Goal: Transaction & Acquisition: Subscribe to service/newsletter

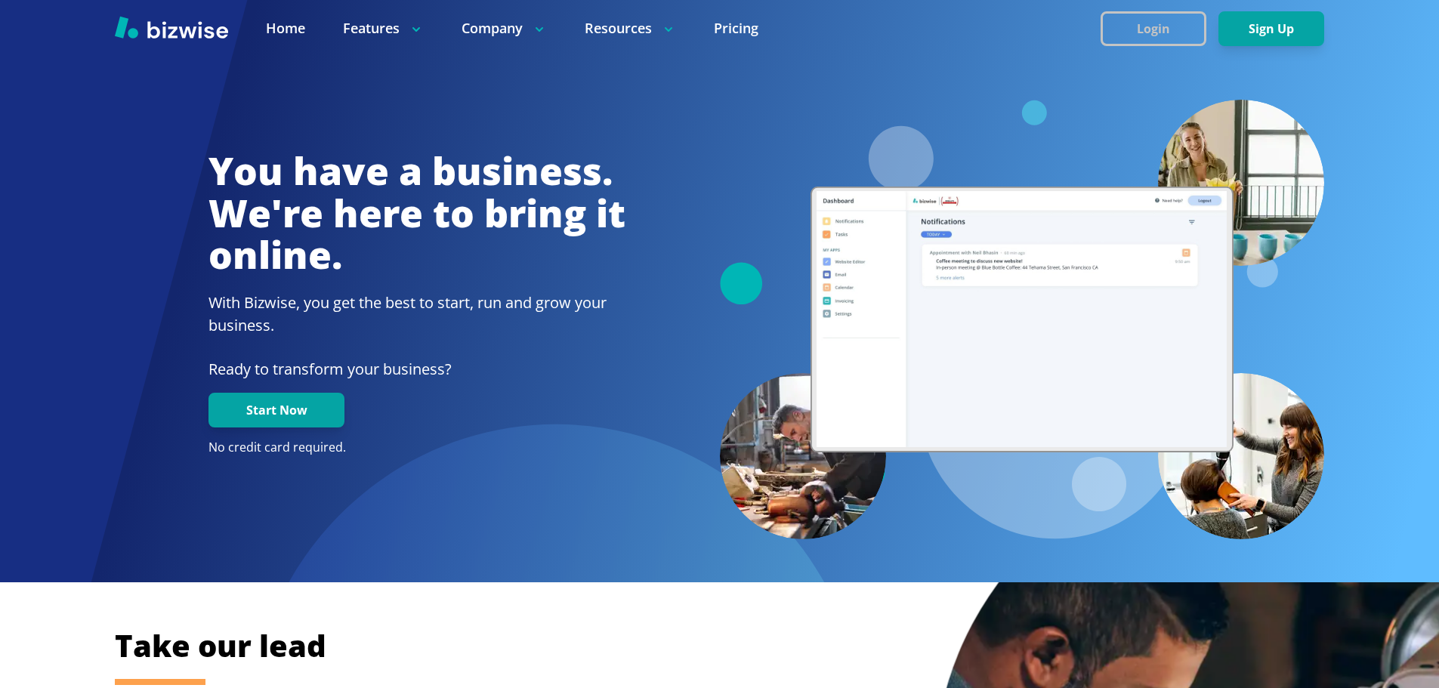
click at [1163, 32] on button "Login" at bounding box center [1153, 28] width 106 height 35
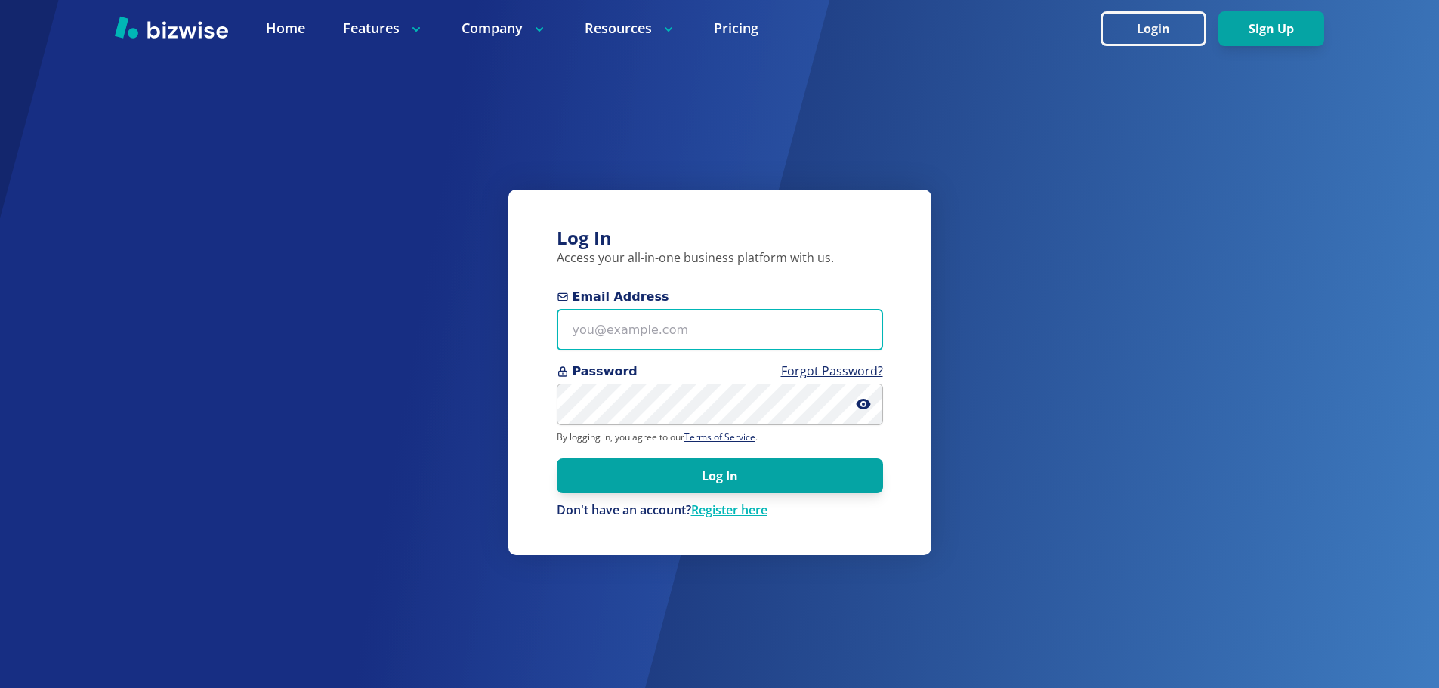
click at [658, 334] on input "Email Address" at bounding box center [720, 330] width 326 height 42
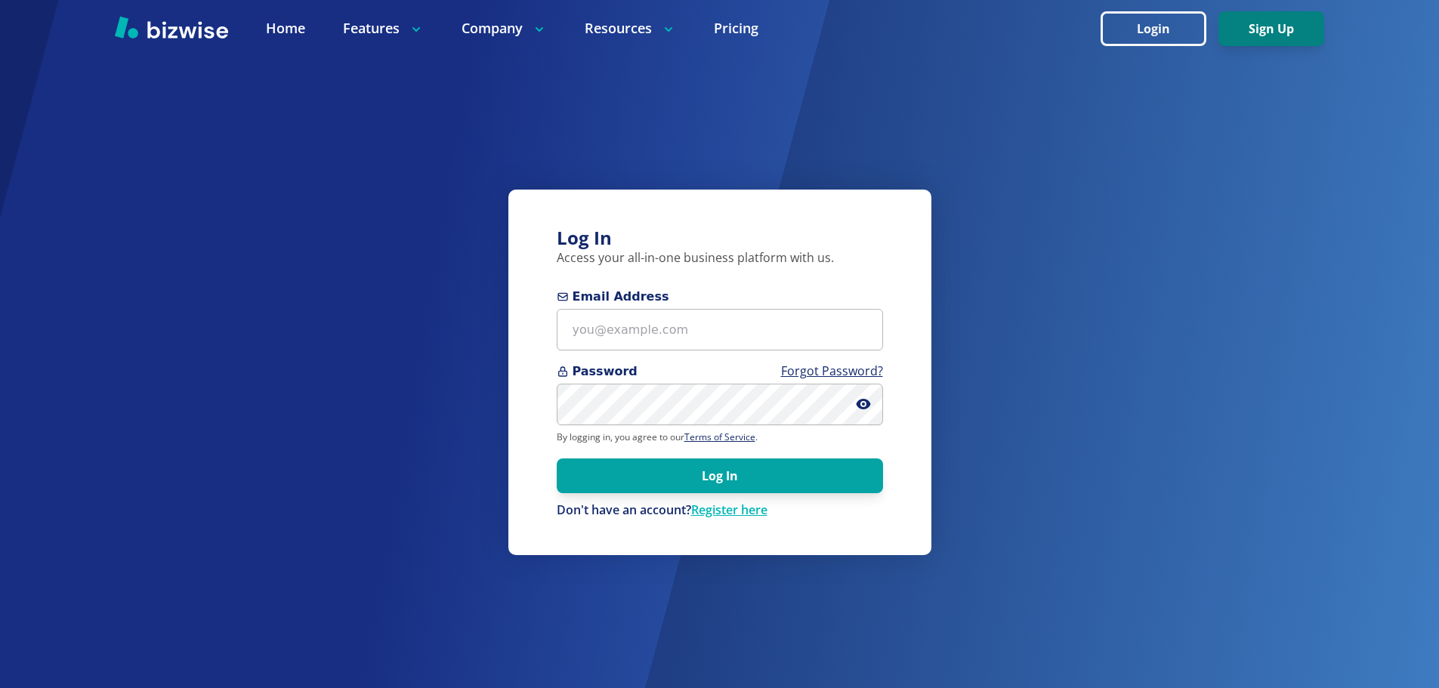
click at [1279, 39] on button "Sign Up" at bounding box center [1271, 28] width 106 height 35
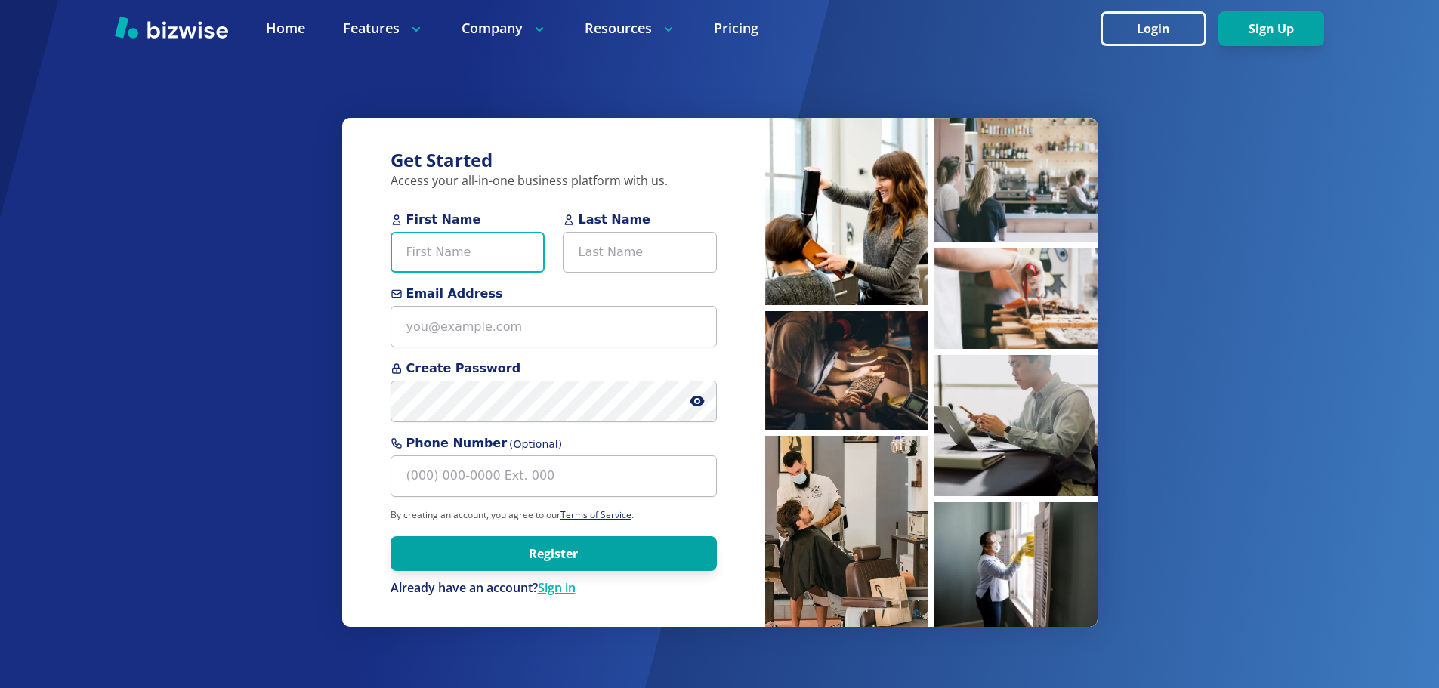
click at [456, 245] on input "First Name" at bounding box center [467, 253] width 154 height 42
type input "[PERSON_NAME]"
click at [631, 255] on input "Last Name" at bounding box center [640, 253] width 154 height 42
type input "Test"
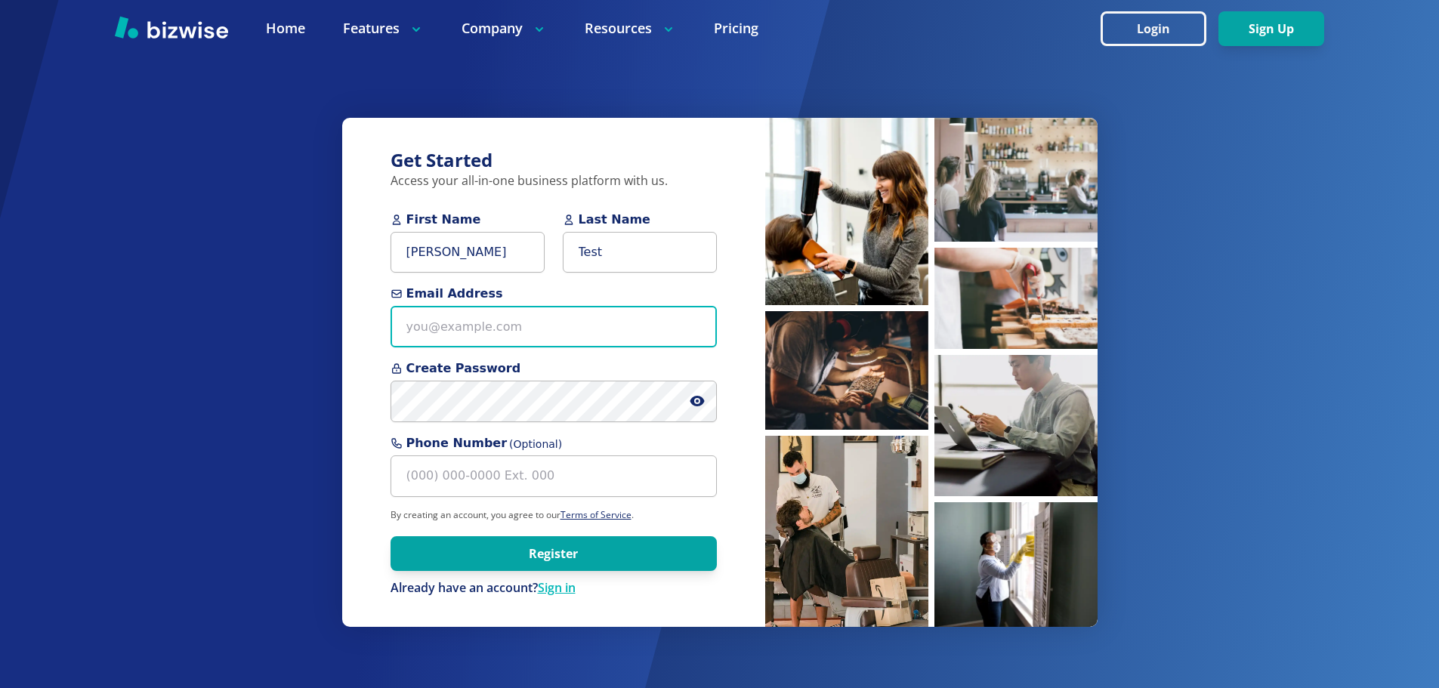
click at [513, 331] on input "Email Address" at bounding box center [553, 327] width 326 height 42
type input "[EMAIL_ADDRESS][DOMAIN_NAME]"
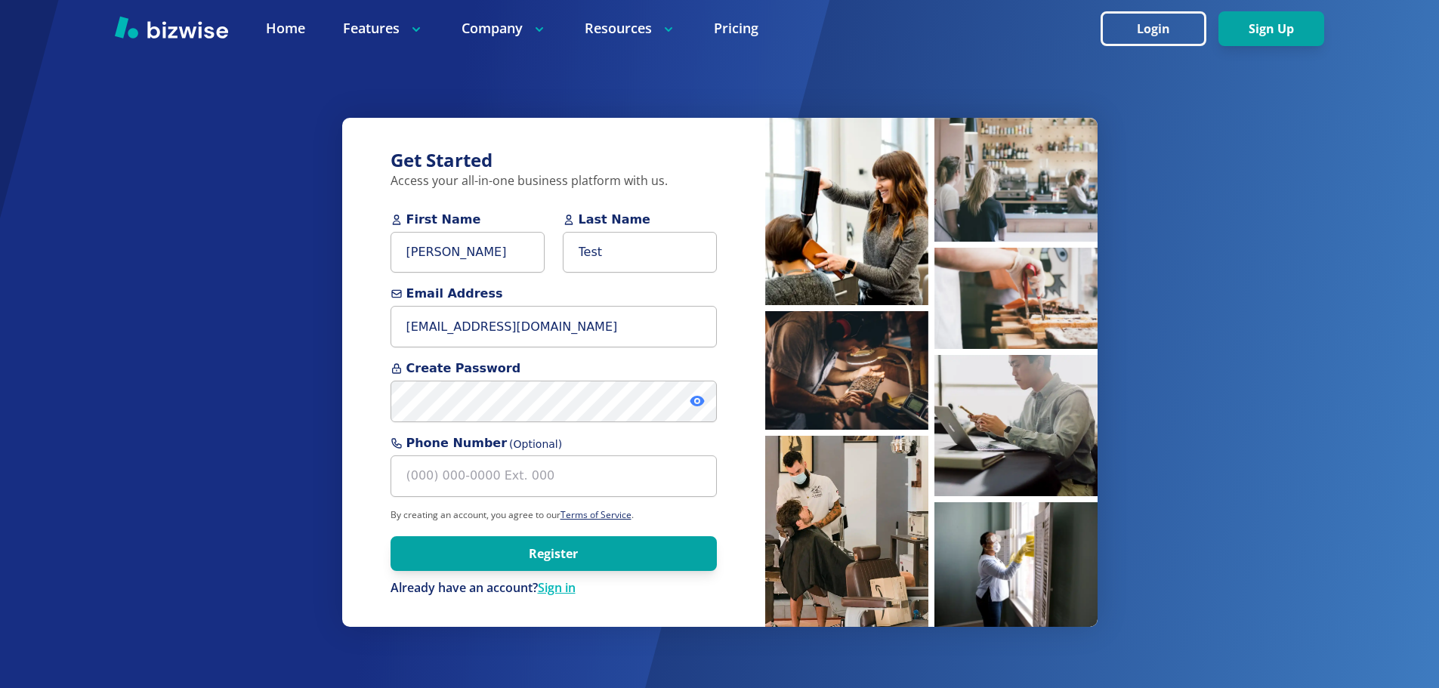
click at [693, 402] on icon at bounding box center [697, 401] width 14 height 11
click at [591, 548] on button "Register" at bounding box center [553, 553] width 326 height 35
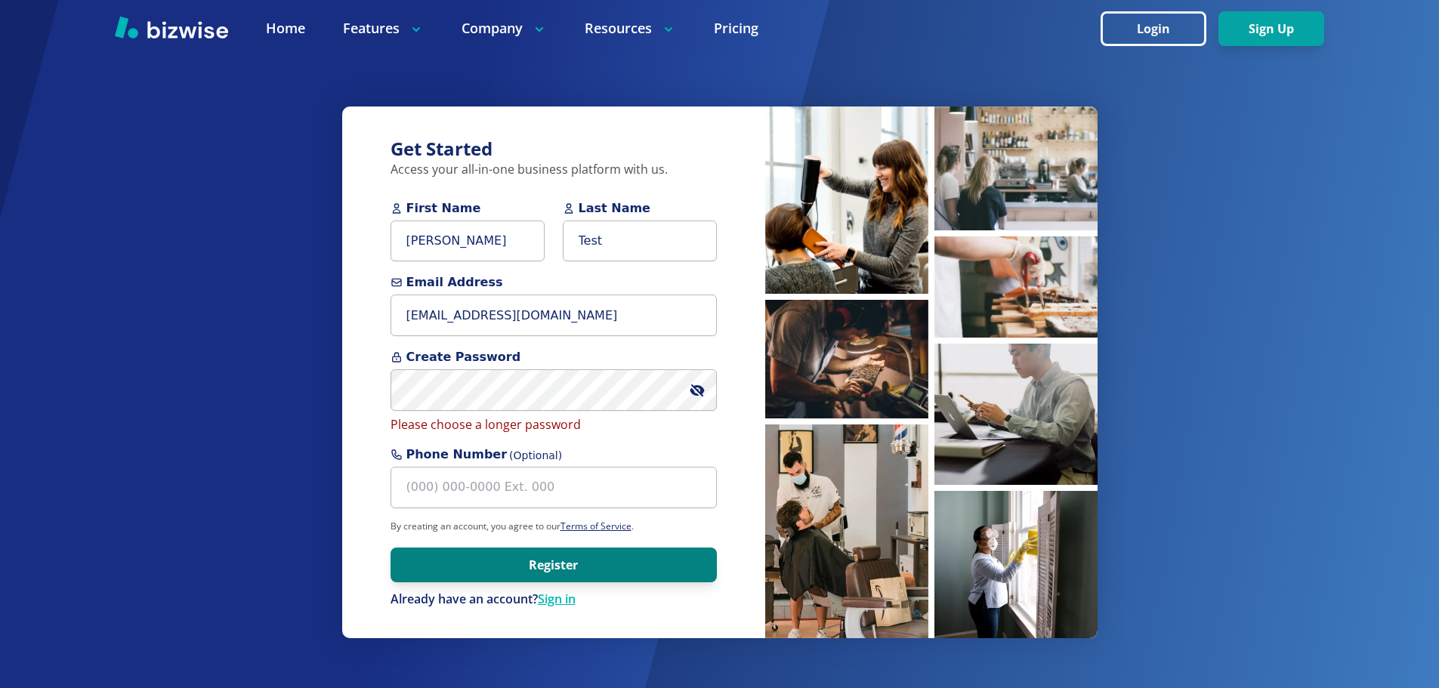
click at [513, 560] on button "Register" at bounding box center [553, 565] width 326 height 35
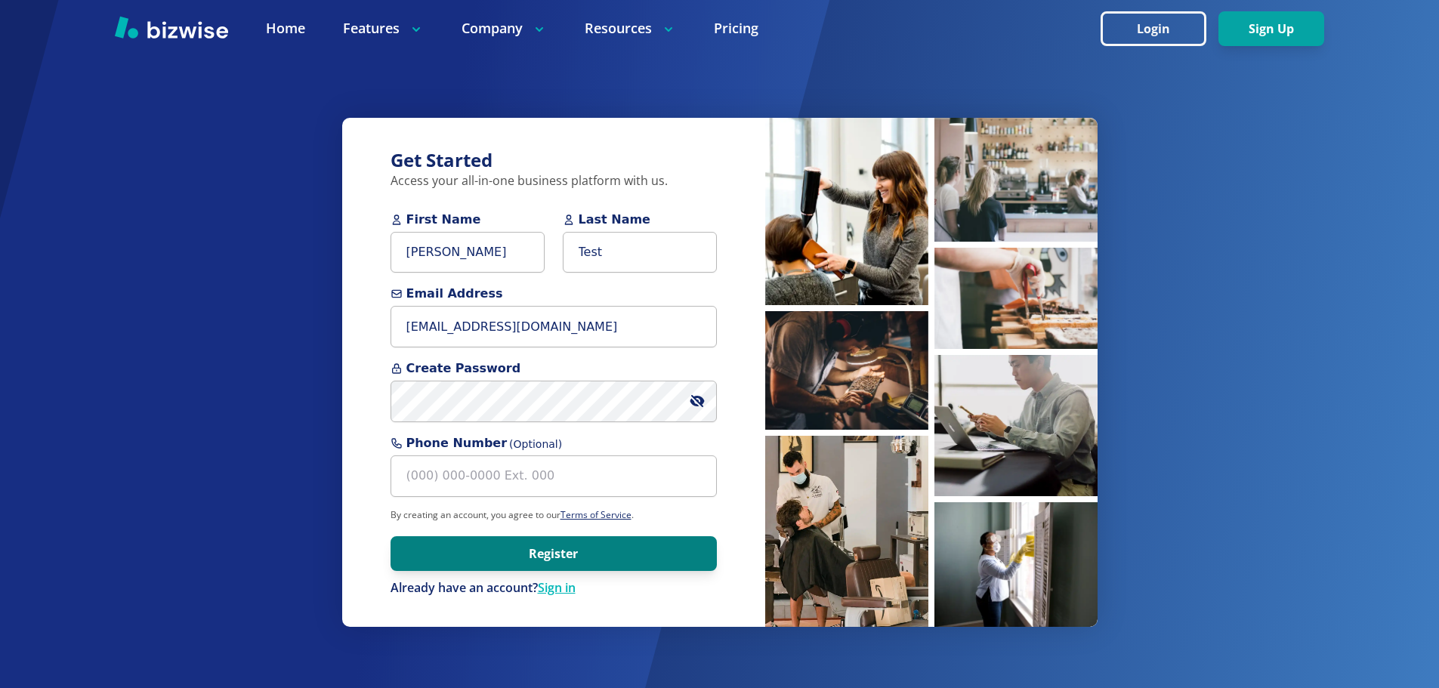
click at [505, 553] on button "Register" at bounding box center [553, 553] width 326 height 35
